Goal: Information Seeking & Learning: Learn about a topic

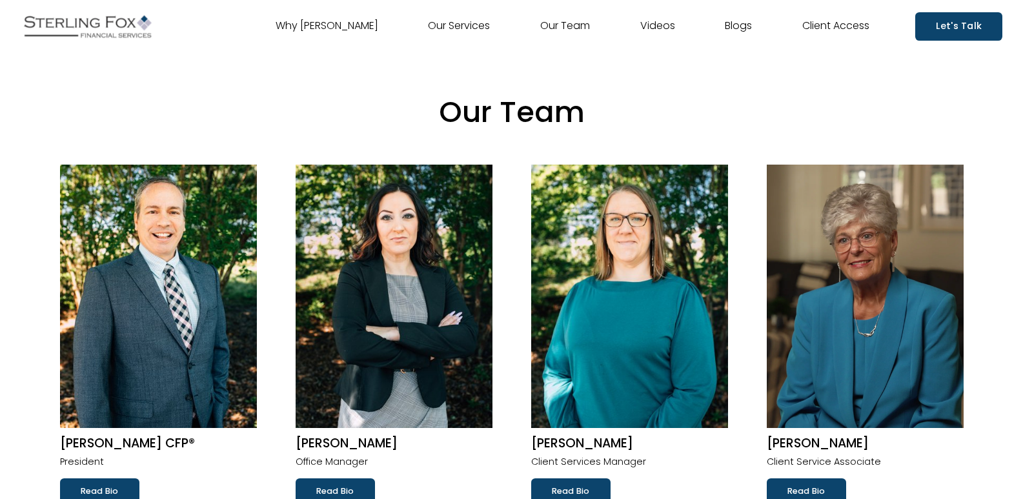
click at [868, 112] on p "Our Team" at bounding box center [511, 112] width 903 height 52
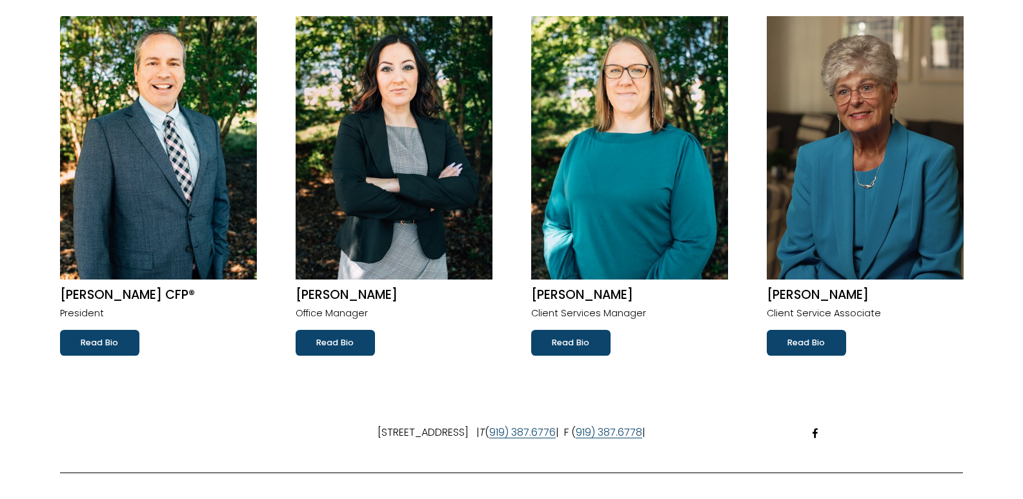
scroll to position [129, 0]
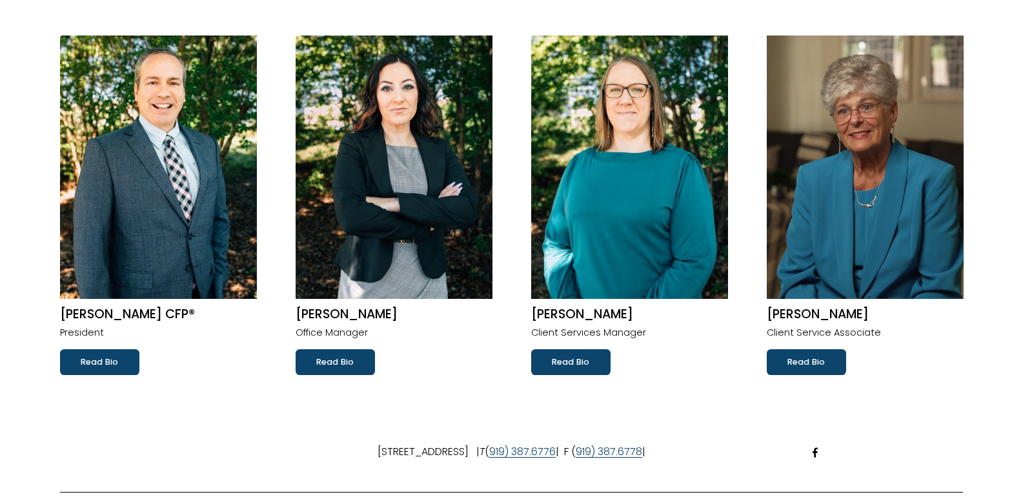
click at [827, 333] on p "Client Service Associate" at bounding box center [864, 332] width 197 height 17
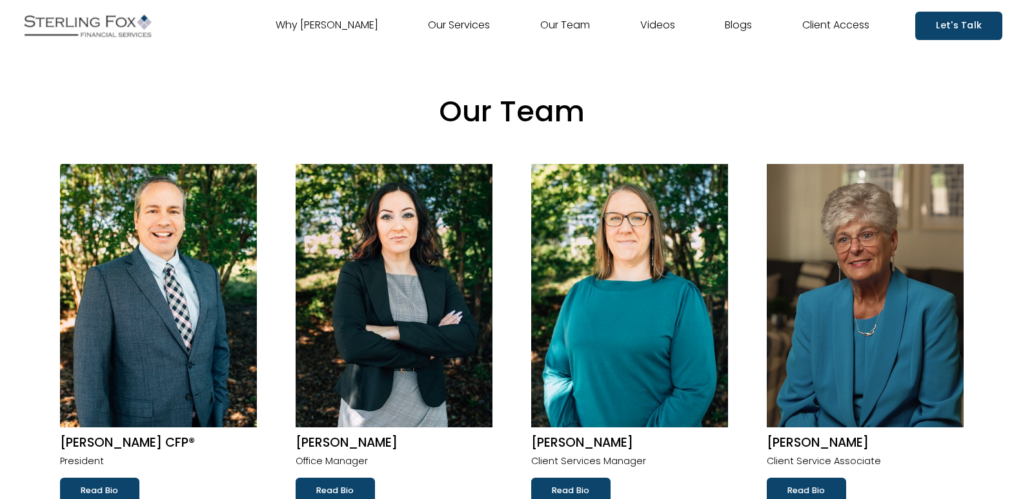
scroll to position [0, 0]
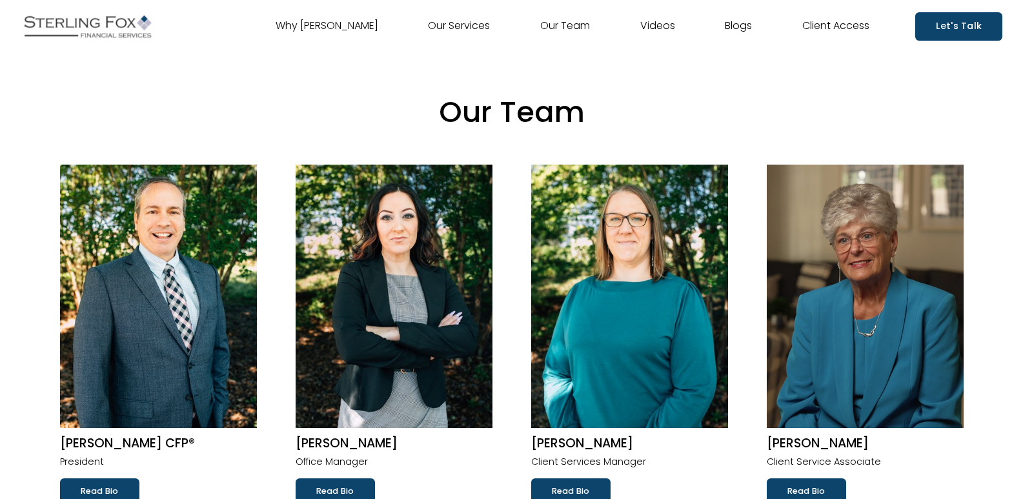
click at [338, 488] on link "Read Bio" at bounding box center [334, 491] width 79 height 26
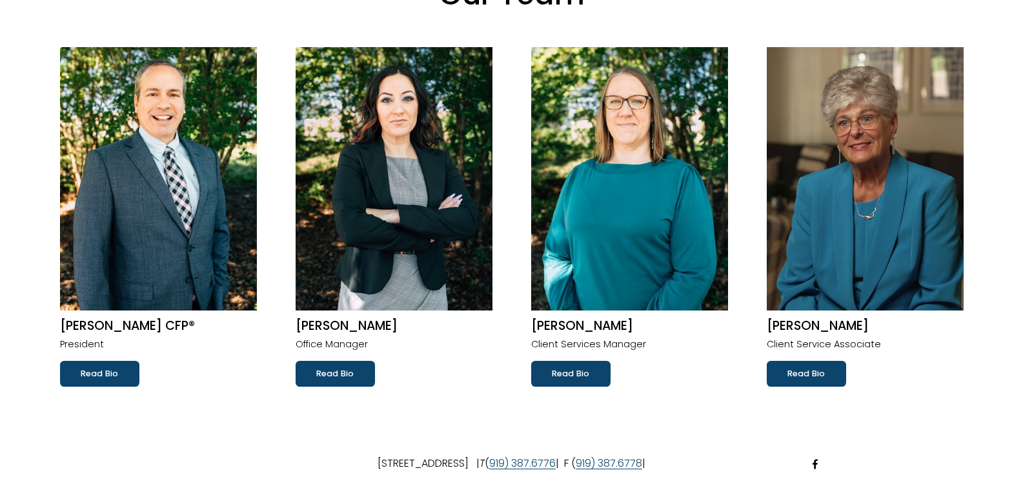
scroll to position [129, 0]
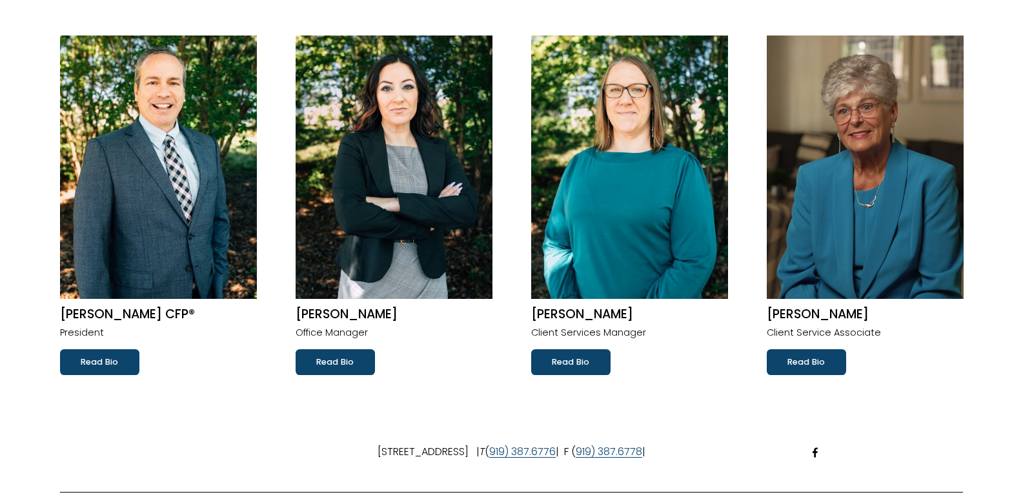
click at [99, 352] on link "Read Bio" at bounding box center [99, 362] width 79 height 26
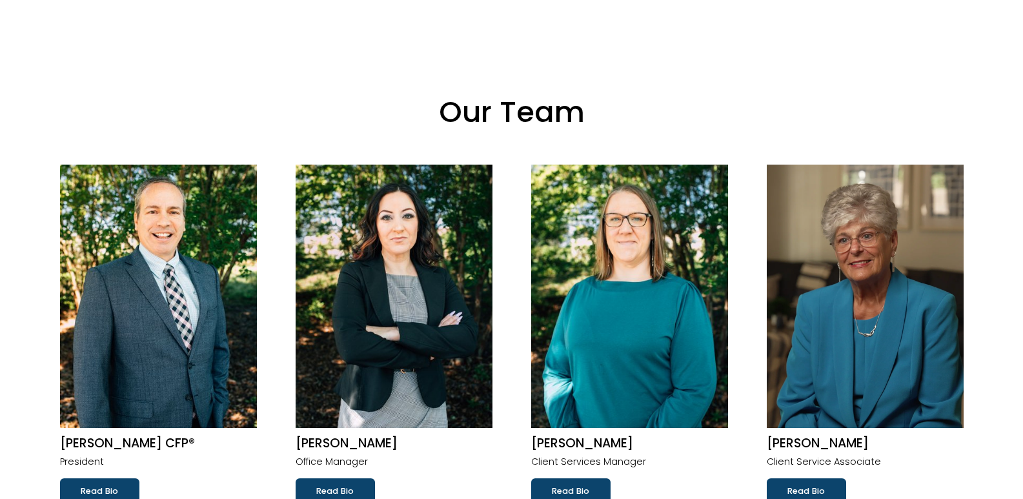
scroll to position [129, 0]
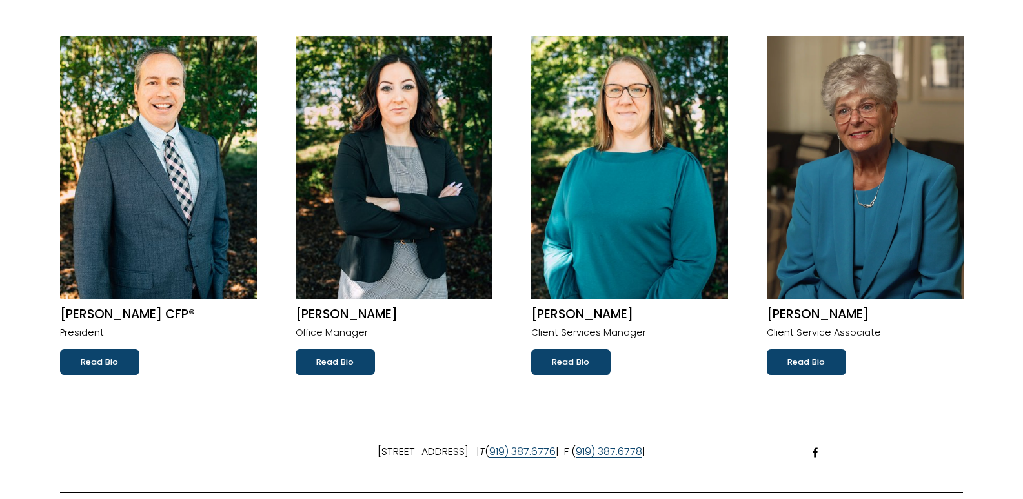
click at [567, 366] on link "Read Bio" at bounding box center [570, 362] width 79 height 26
